Goal: Task Accomplishment & Management: Manage account settings

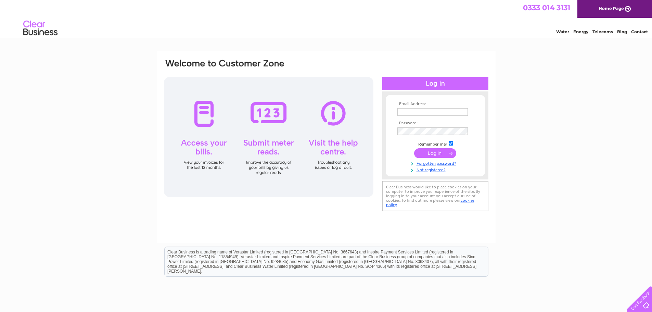
type input "[PERSON_NAME][EMAIL_ADDRESS][PERSON_NAME][DOMAIN_NAME]"
click at [436, 155] on input "submit" at bounding box center [435, 153] width 42 height 10
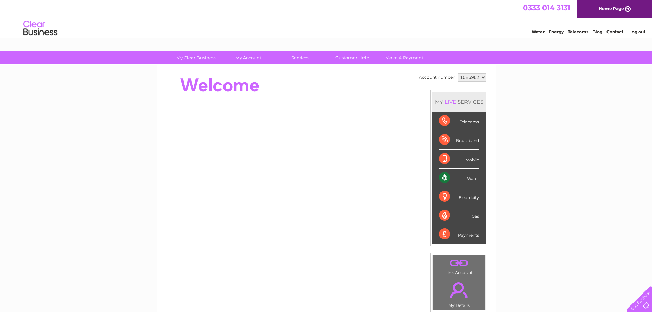
click at [467, 176] on div "Water" at bounding box center [459, 177] width 40 height 19
click at [473, 182] on div "Water" at bounding box center [459, 177] width 40 height 19
click at [482, 77] on select "1086962" at bounding box center [472, 77] width 28 height 8
click at [458, 73] on select "1086962" at bounding box center [472, 77] width 28 height 8
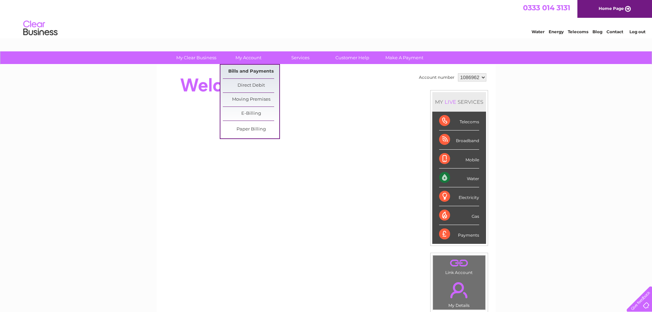
click at [251, 70] on link "Bills and Payments" at bounding box center [251, 72] width 56 height 14
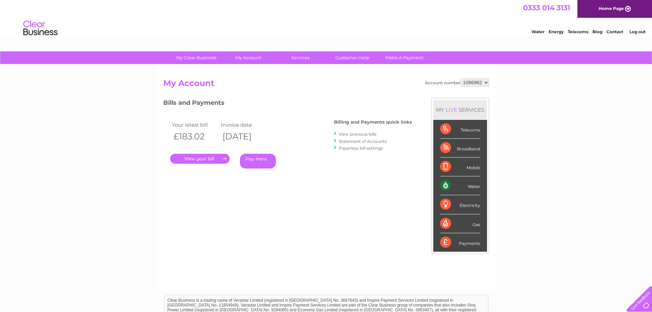
click at [196, 157] on link "." at bounding box center [200, 159] width 60 height 10
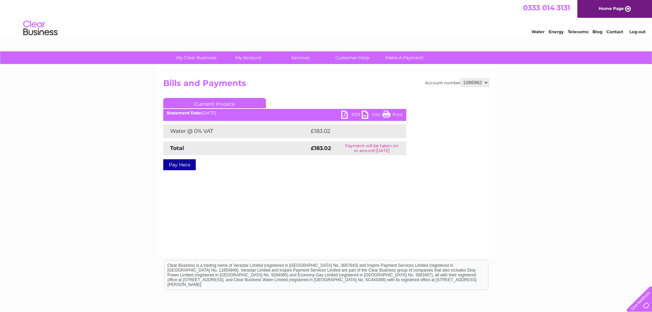
click at [354, 114] on link "PDF" at bounding box center [351, 116] width 21 height 10
click at [344, 114] on link "PDF" at bounding box center [351, 116] width 21 height 10
click at [365, 114] on link "CSV" at bounding box center [372, 116] width 21 height 10
